Goal: Check status: Check status

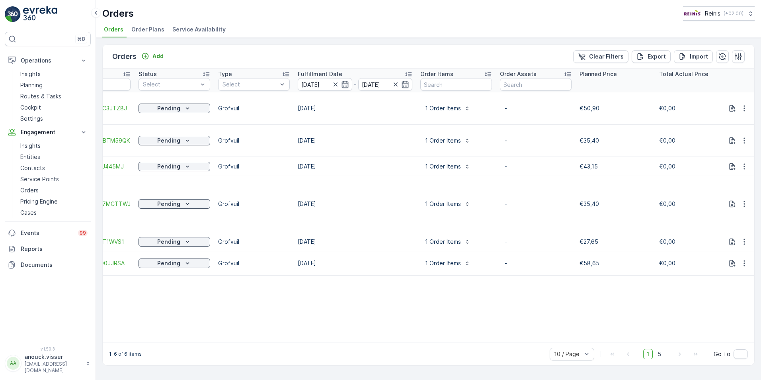
scroll to position [0, 26]
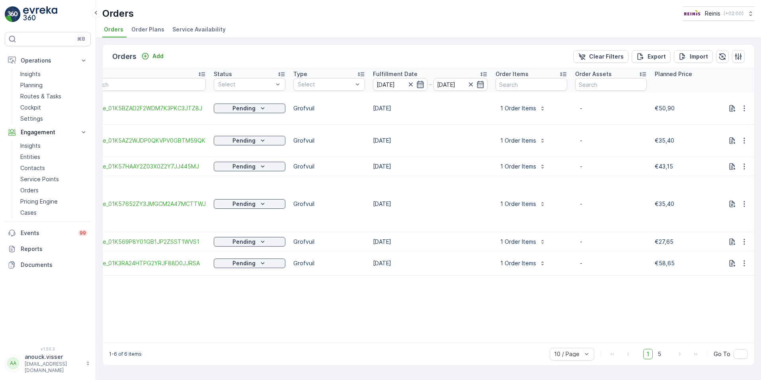
click at [422, 84] on icon "button" at bounding box center [421, 84] width 8 height 8
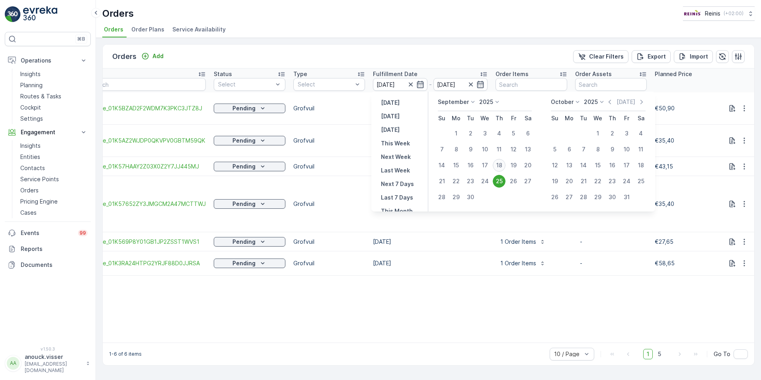
click at [495, 162] on div "18" at bounding box center [499, 165] width 13 height 13
type input "[DATE]"
click at [495, 163] on div "18" at bounding box center [499, 165] width 13 height 13
type input "[DATE]"
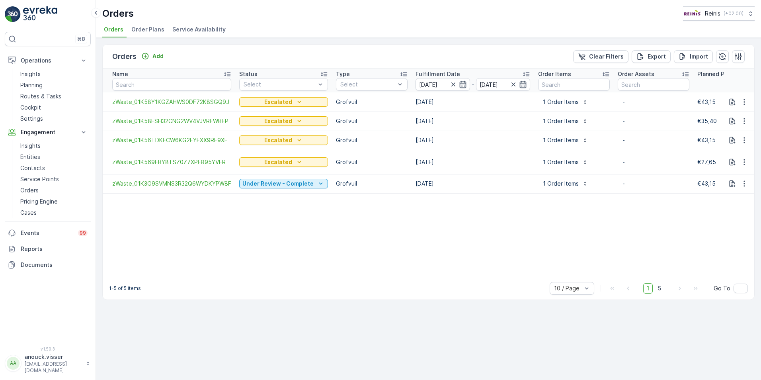
click at [148, 33] on span "Order Plans" at bounding box center [147, 29] width 33 height 8
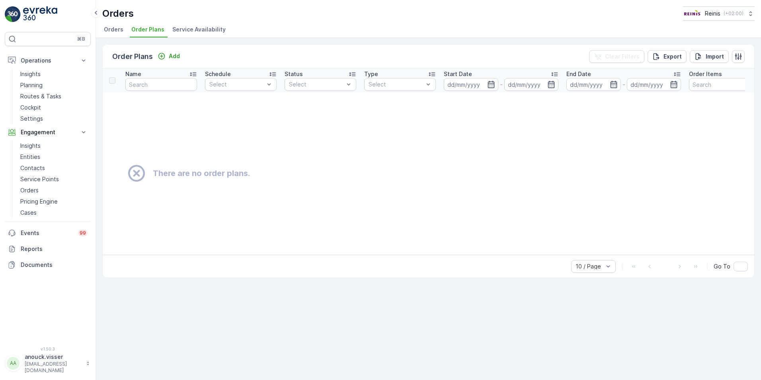
click at [201, 32] on span "Service Availability" at bounding box center [198, 29] width 53 height 8
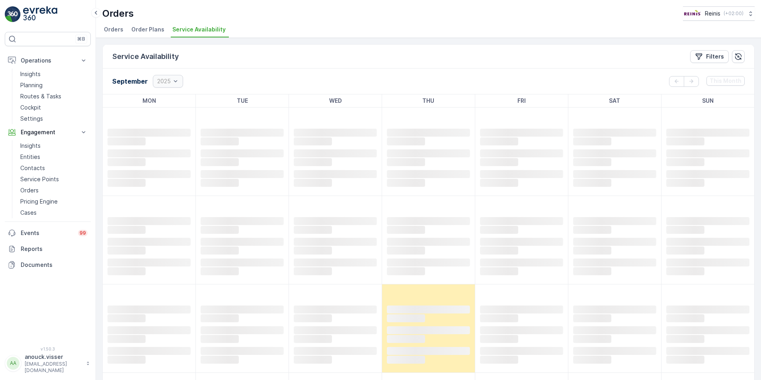
click at [118, 31] on span "Orders" at bounding box center [114, 29] width 20 height 8
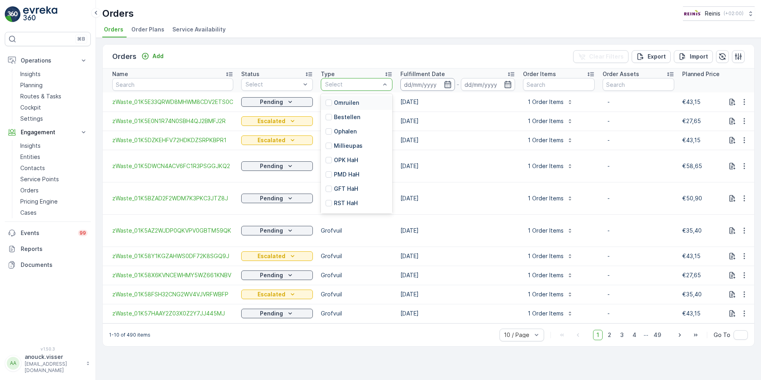
click at [439, 84] on input at bounding box center [428, 84] width 55 height 13
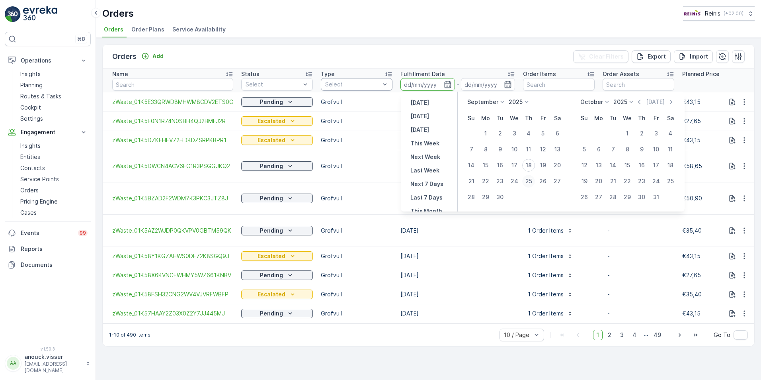
click at [534, 184] on div "25" at bounding box center [529, 181] width 13 height 13
type input "[DATE]"
click at [534, 184] on div "25" at bounding box center [529, 181] width 13 height 13
type input "[DATE]"
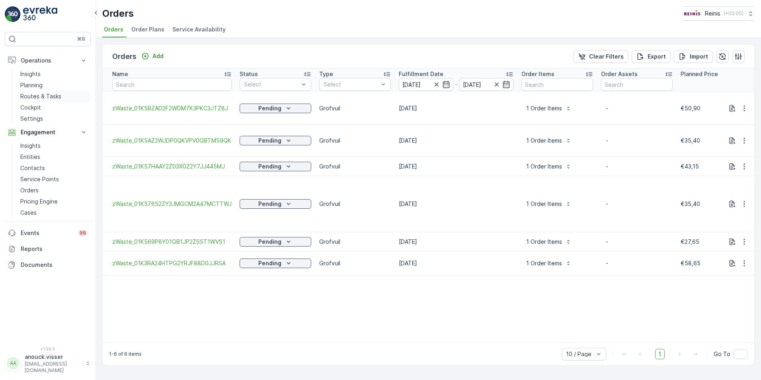
click at [49, 96] on p "Routes & Tasks" at bounding box center [40, 96] width 41 height 8
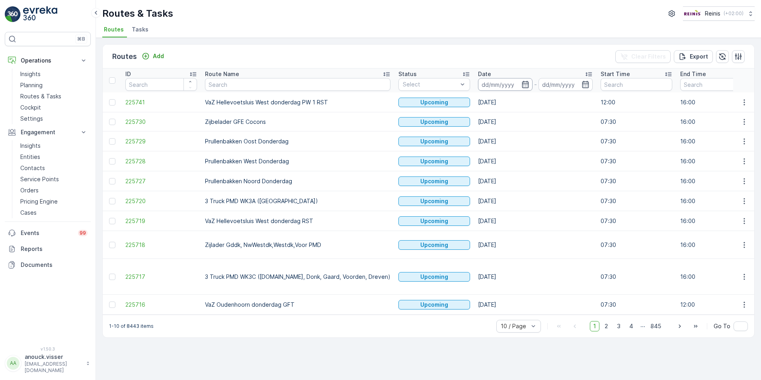
drag, startPoint x: 491, startPoint y: 87, endPoint x: 487, endPoint y: 91, distance: 5.6
click at [491, 87] on input at bounding box center [505, 84] width 55 height 13
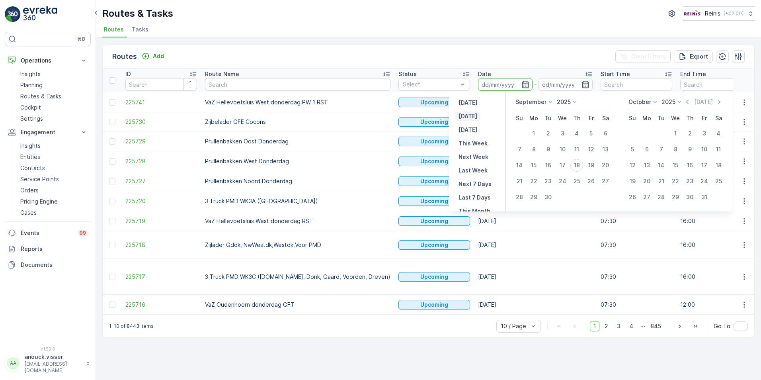
click at [476, 116] on button "[DATE]" at bounding box center [468, 117] width 25 height 10
type input "[DATE]"
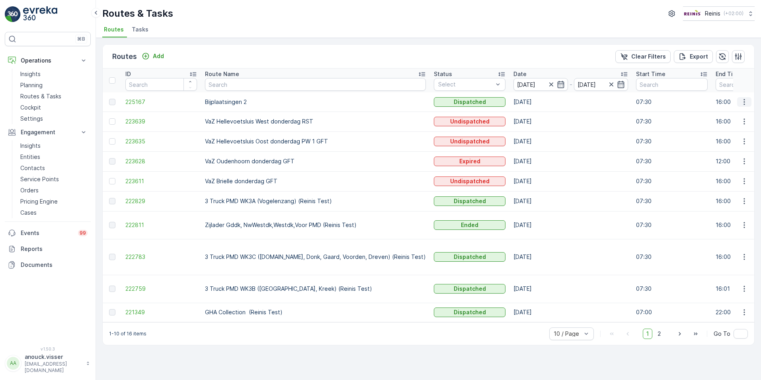
click at [745, 102] on icon "button" at bounding box center [744, 102] width 1 height 6
click at [738, 114] on span "See More Details" at bounding box center [726, 114] width 46 height 8
click at [744, 103] on icon "button" at bounding box center [745, 102] width 8 height 8
click at [746, 126] on span "View Route Tracking" at bounding box center [730, 125] width 55 height 8
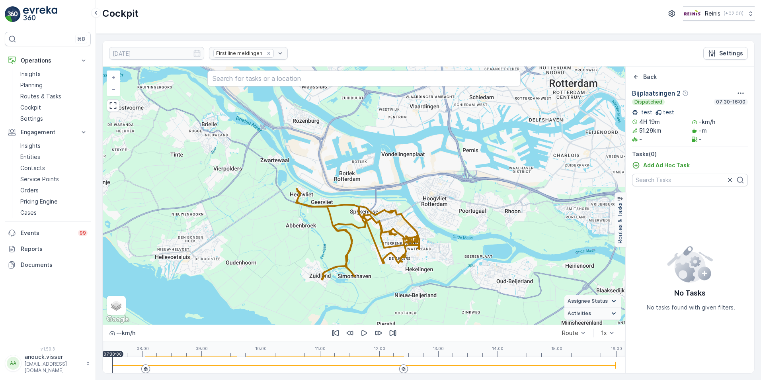
drag, startPoint x: 491, startPoint y: 214, endPoint x: 472, endPoint y: 168, distance: 50.1
click at [472, 168] on div "+ − Satellite Roadmap Terrain Hybrid Leaflet Keyboard shortcuts Map Data Map da…" at bounding box center [364, 196] width 523 height 258
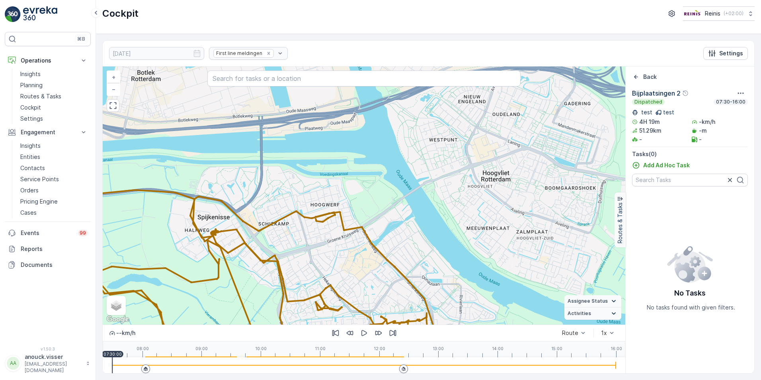
drag, startPoint x: 311, startPoint y: 168, endPoint x: 327, endPoint y: 238, distance: 71.7
click at [327, 238] on div "+ − Satellite Roadmap Terrain Hybrid Leaflet Keyboard shortcuts Map Data Map da…" at bounding box center [364, 196] width 523 height 258
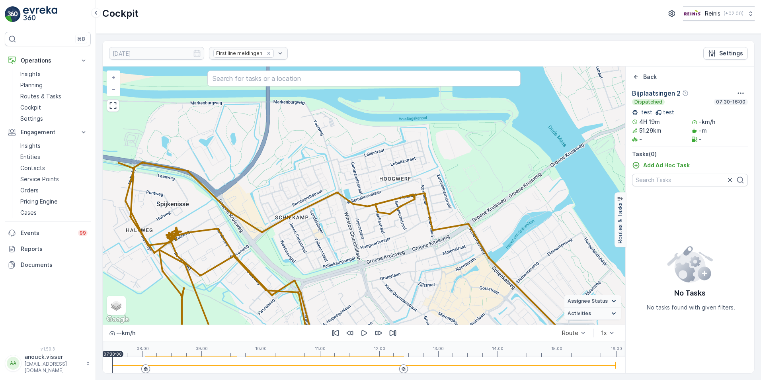
drag, startPoint x: 332, startPoint y: 185, endPoint x: 400, endPoint y: 172, distance: 68.9
click at [400, 172] on div "+ − Satellite Roadmap Terrain Hybrid Leaflet Keyboard shortcuts Map Data Map da…" at bounding box center [364, 196] width 523 height 258
